Goal: Task Accomplishment & Management: Use online tool/utility

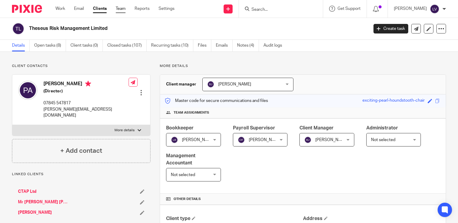
click at [125, 9] on link "Team" at bounding box center [121, 9] width 10 height 6
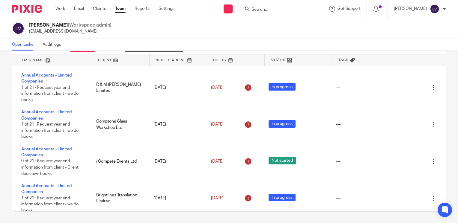
scroll to position [671, 0]
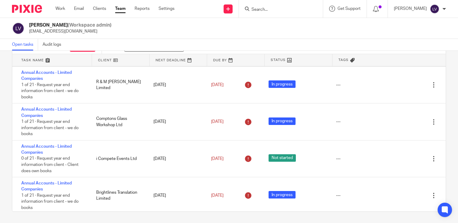
drag, startPoint x: 274, startPoint y: 7, endPoint x: 278, endPoint y: 12, distance: 7.2
click at [274, 7] on form at bounding box center [283, 8] width 64 height 7
click at [281, 11] on input "Search" at bounding box center [278, 9] width 54 height 5
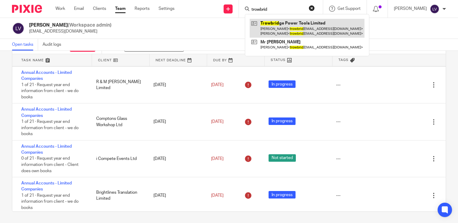
type input "trowbrid"
click at [305, 29] on link at bounding box center [306, 28] width 115 height 19
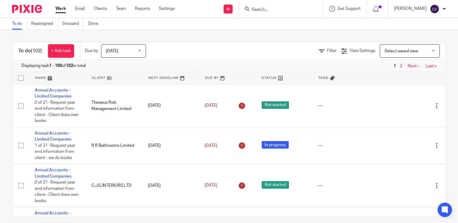
scroll to position [731, 0]
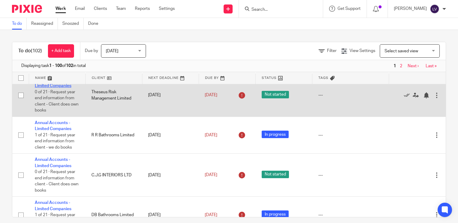
click at [58, 88] on link "Annual Accounts - Limited Companies" at bounding box center [53, 83] width 37 height 10
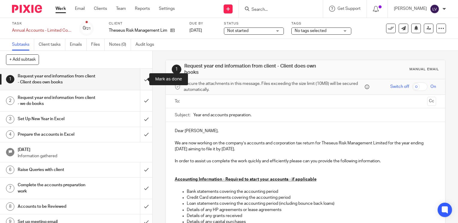
click at [138, 80] on input "submit" at bounding box center [76, 79] width 152 height 21
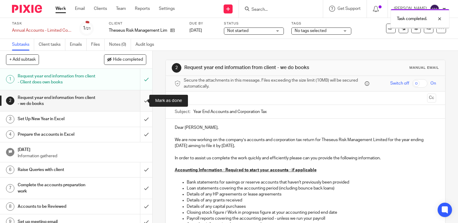
click at [139, 101] on input "submit" at bounding box center [76, 100] width 152 height 21
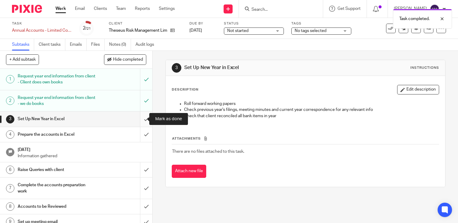
click at [140, 117] on input "submit" at bounding box center [76, 119] width 152 height 15
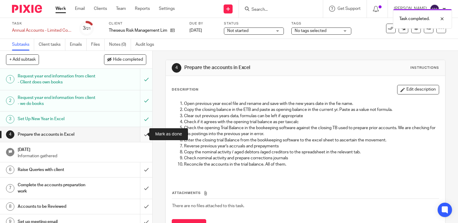
click at [139, 131] on input "submit" at bounding box center [76, 134] width 152 height 15
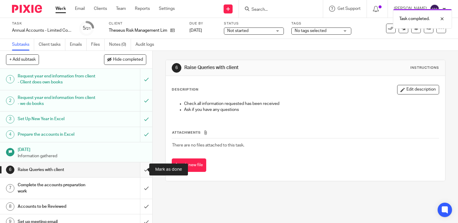
click at [138, 168] on input "submit" at bounding box center [76, 170] width 152 height 15
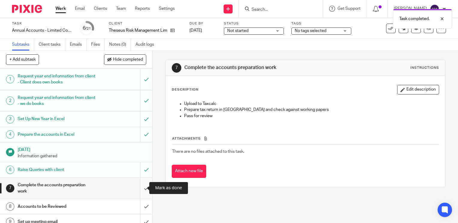
click at [138, 189] on input "submit" at bounding box center [76, 188] width 152 height 21
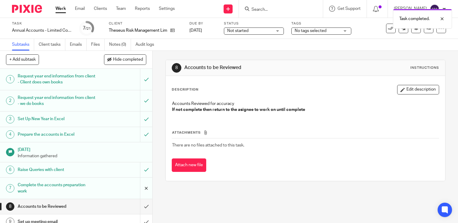
click at [141, 188] on input "submit" at bounding box center [76, 188] width 152 height 21
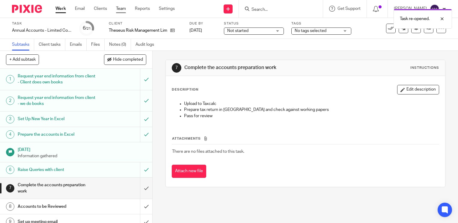
click at [120, 6] on link "Team" at bounding box center [121, 9] width 10 height 6
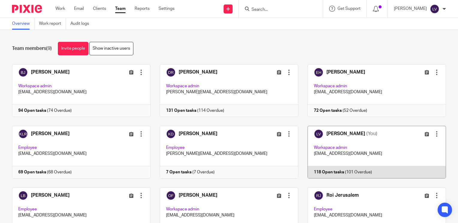
click at [343, 171] on link at bounding box center [372, 152] width 148 height 53
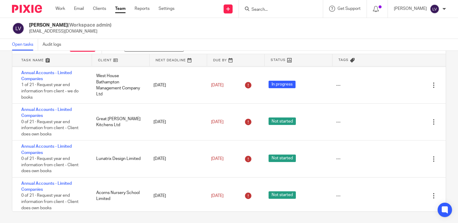
scroll to position [1006, 0]
